Goal: Obtain resource: Obtain resource

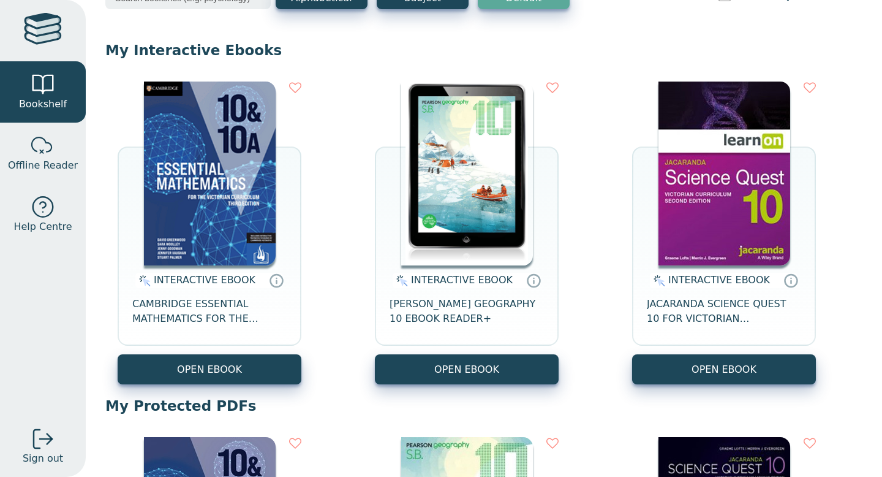
scroll to position [88, 0]
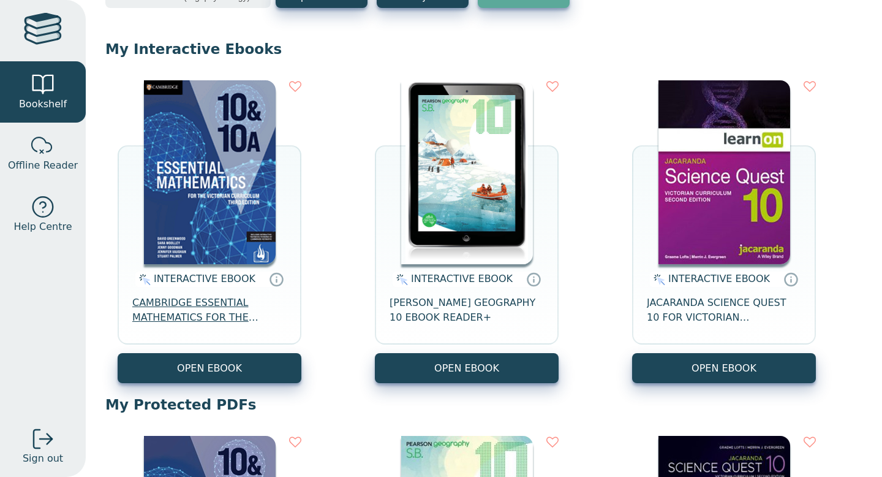
click at [187, 303] on span "CAMBRIDGE ESSENTIAL MATHEMATICS FOR THE VICTORIAN CURRICULUM YEAR 10&10A EBOOK …" at bounding box center [209, 309] width 154 height 29
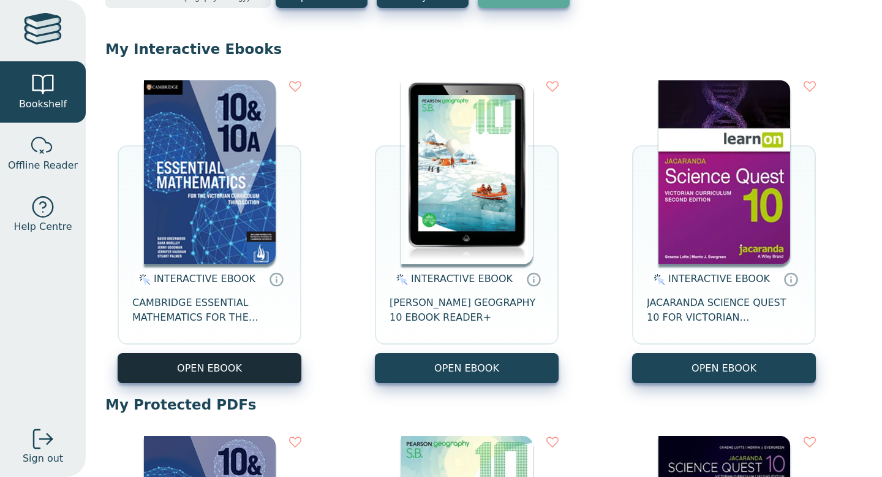
click at [209, 368] on button "OPEN EBOOK" at bounding box center [210, 368] width 184 height 30
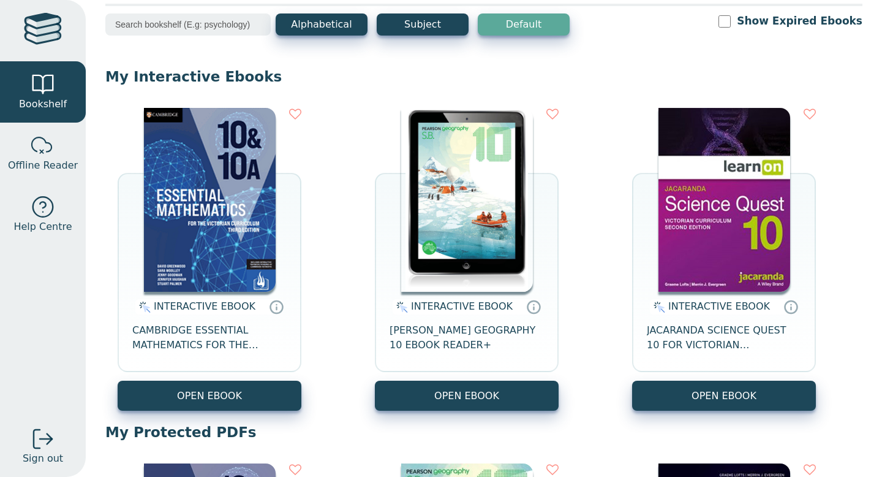
scroll to position [46, 0]
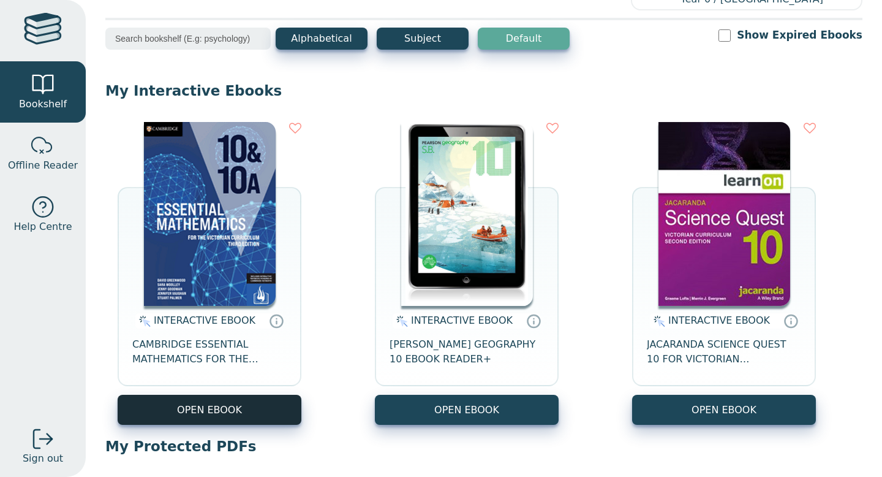
click at [214, 418] on button "OPEN EBOOK" at bounding box center [210, 410] width 184 height 30
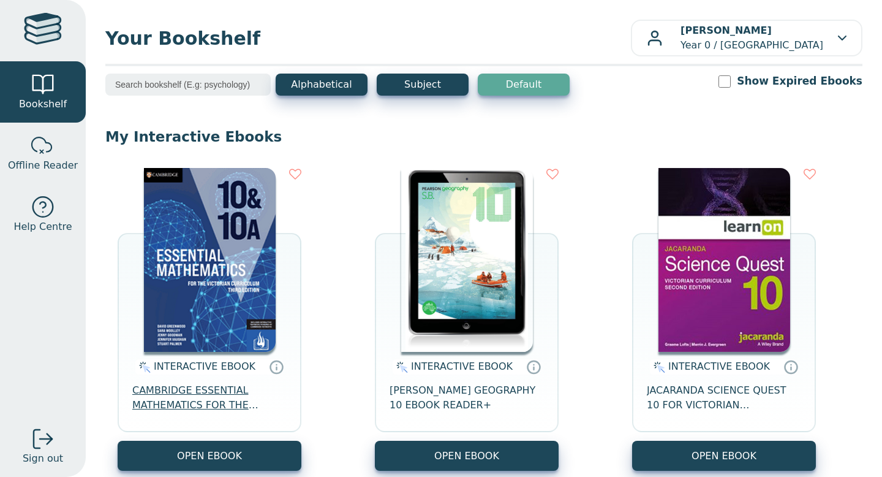
click at [195, 400] on span "CAMBRIDGE ESSENTIAL MATHEMATICS FOR THE VICTORIAN CURRICULUM YEAR 10&10A EBOOK …" at bounding box center [209, 397] width 154 height 29
click at [197, 334] on img at bounding box center [210, 260] width 132 height 184
